Goal: Register for event/course

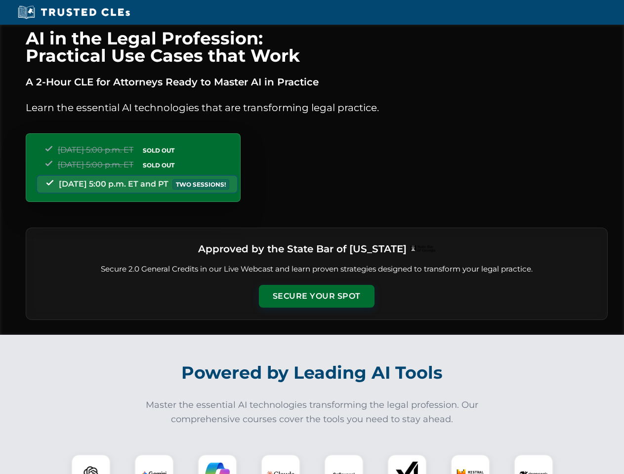
click at [316, 296] on button "Secure Your Spot" at bounding box center [317, 296] width 116 height 23
click at [91, 464] on img at bounding box center [91, 474] width 29 height 29
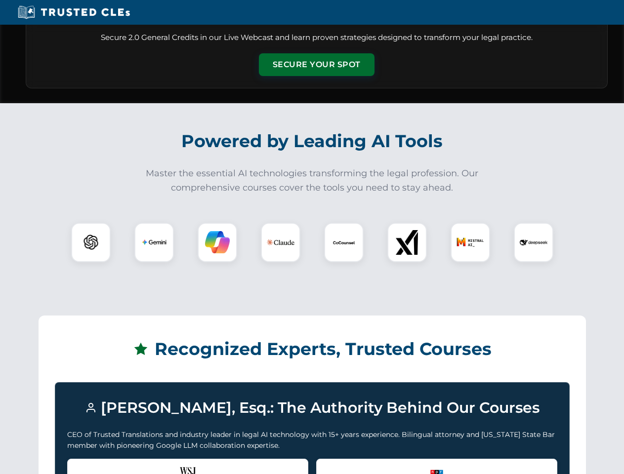
click at [154, 464] on div "Recognized by the WSJ [PERSON_NAME] was featured for his expertise in AI legal …" at bounding box center [187, 479] width 241 height 40
